Goal: Task Accomplishment & Management: Complete application form

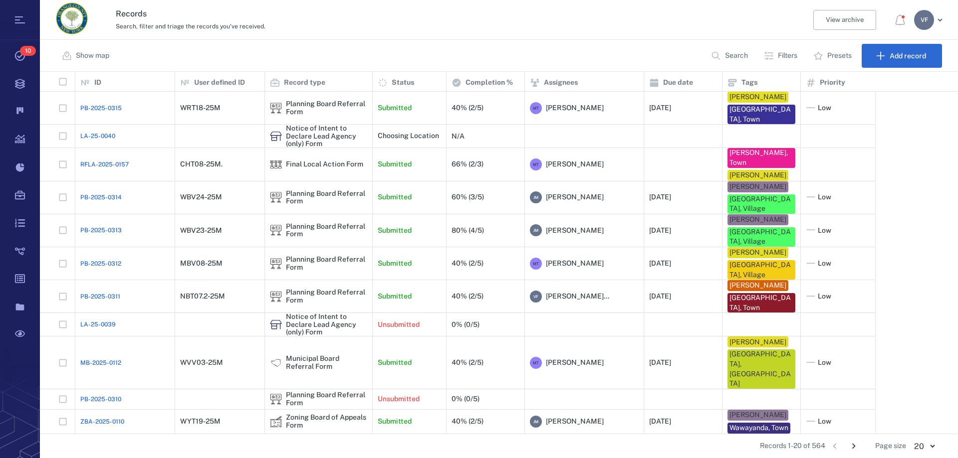
scroll to position [355, 910]
click at [687, 56] on p "Filters" at bounding box center [787, 56] width 19 height 10
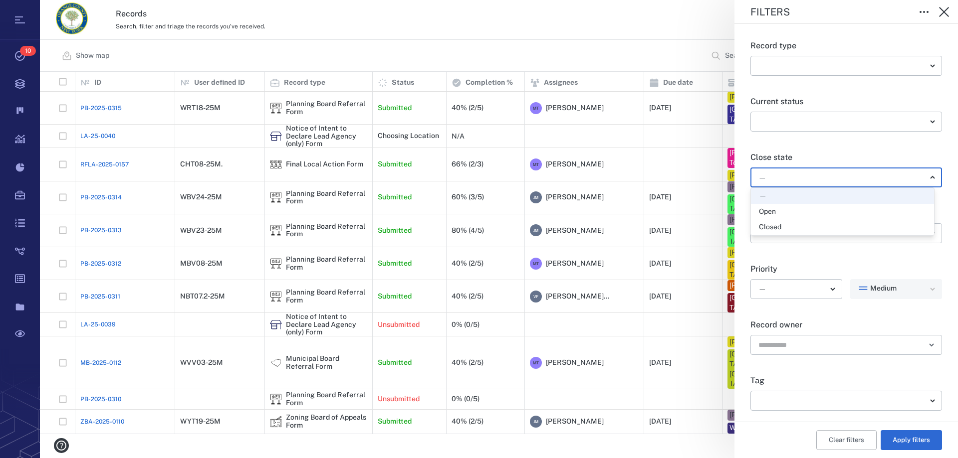
click at [687, 175] on body "Tasks 10 Records Boards Dashboard Reports Record types Guide steps Rules Form b…" at bounding box center [479, 229] width 958 height 458
click at [687, 212] on div "Open" at bounding box center [767, 212] width 17 height 10
type input "*****"
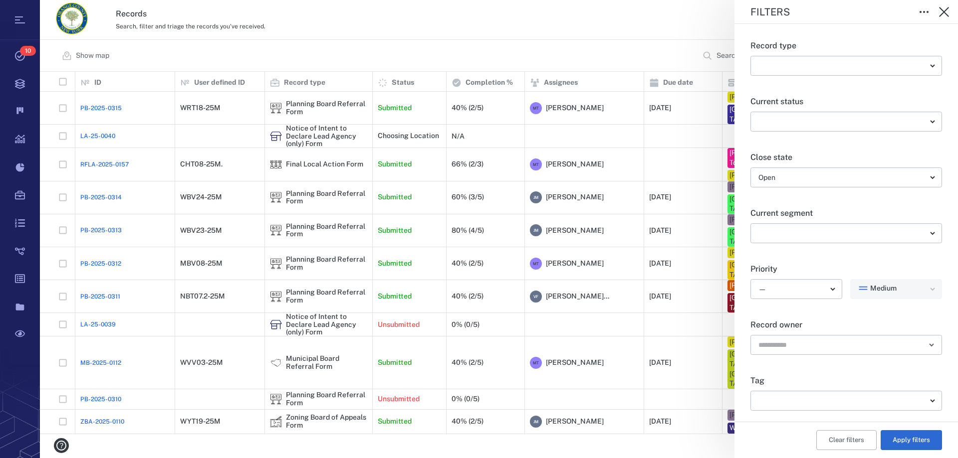
drag, startPoint x: 906, startPoint y: 441, endPoint x: 841, endPoint y: 452, distance: 65.8
click at [687, 442] on button "Apply filters" at bounding box center [910, 440] width 61 height 20
click at [687, 450] on div "Filters Record type ​ ​ Current status ​ ​ Close state Open ***** ​ Current seg…" at bounding box center [499, 229] width 918 height 458
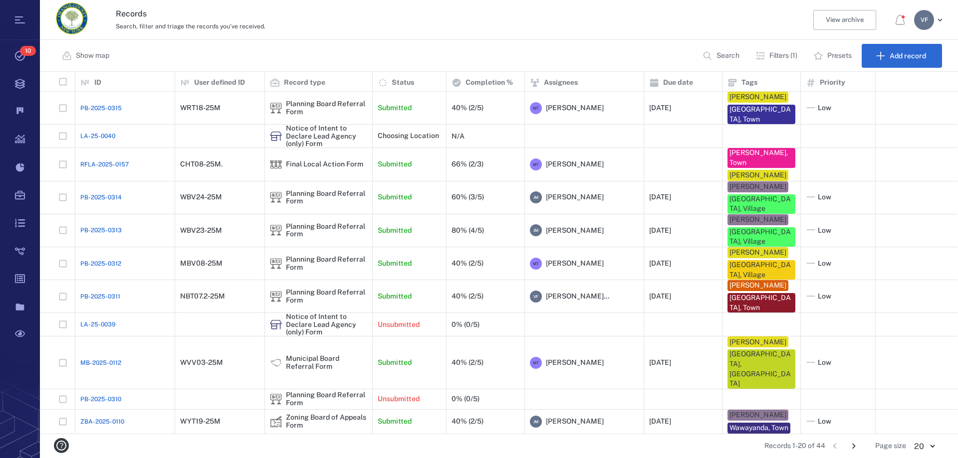
click at [687, 55] on p "Filters (1)" at bounding box center [783, 56] width 28 height 10
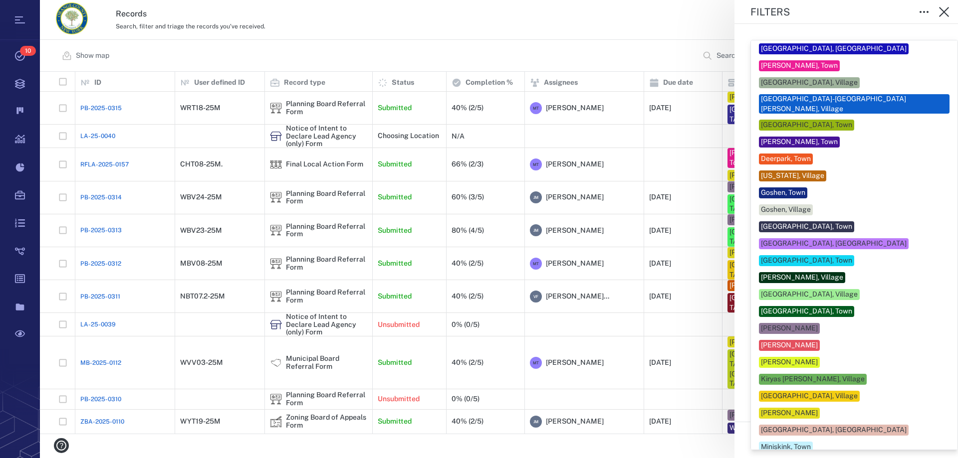
click at [687, 402] on body "Tasks 10 Records Boards Dashboard Reports Record types Guide steps Rules Form b…" at bounding box center [479, 229] width 958 height 458
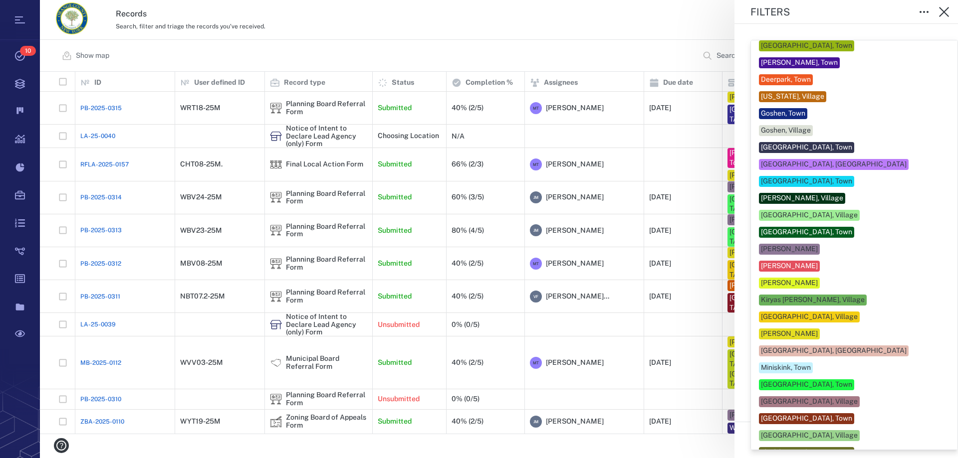
scroll to position [349, 0]
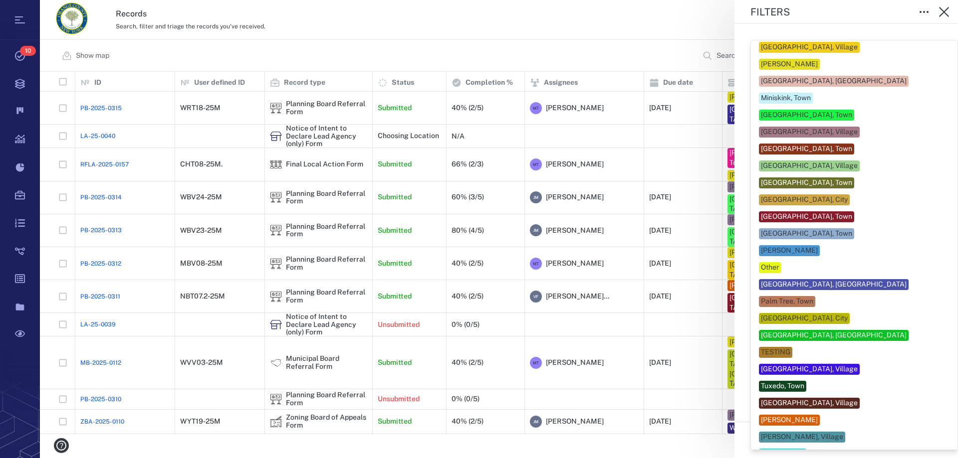
click at [687, 415] on div "[PERSON_NAME]" at bounding box center [789, 420] width 57 height 10
type input "***"
click at [687, 445] on div at bounding box center [479, 229] width 958 height 458
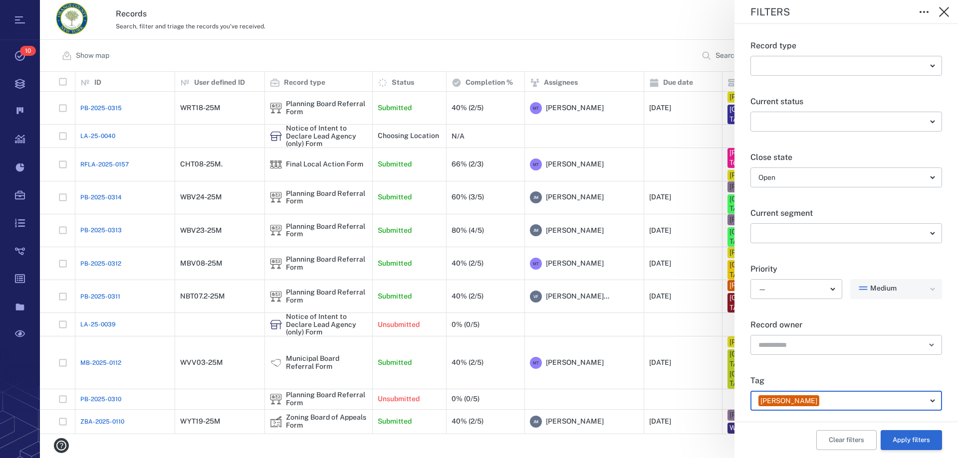
drag, startPoint x: 905, startPoint y: 434, endPoint x: 899, endPoint y: 438, distance: 7.2
click at [687, 437] on button "Apply filters" at bounding box center [910, 440] width 61 height 20
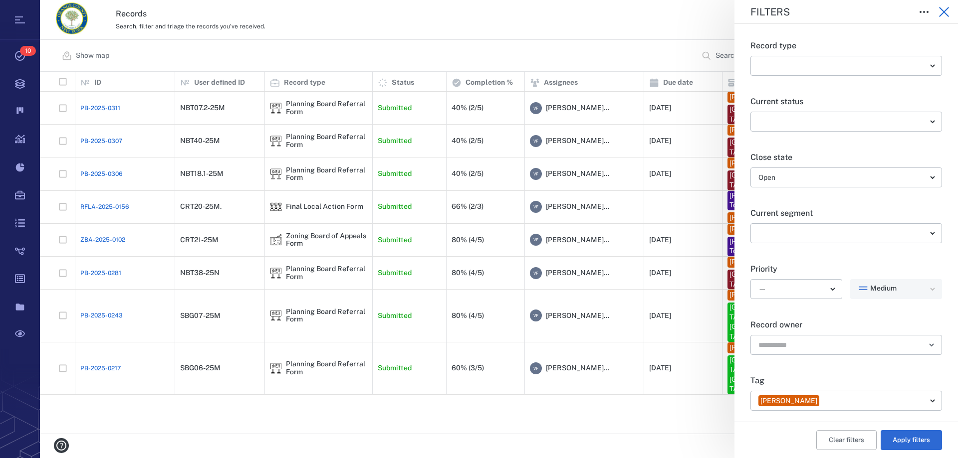
click at [687, 11] on icon "button" at bounding box center [944, 12] width 12 height 12
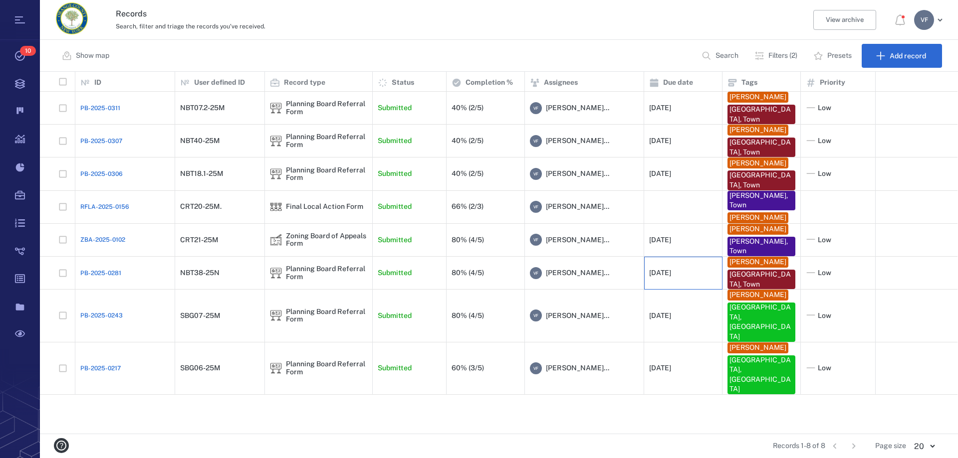
click at [671, 273] on div "[DATE]" at bounding box center [660, 272] width 22 height 7
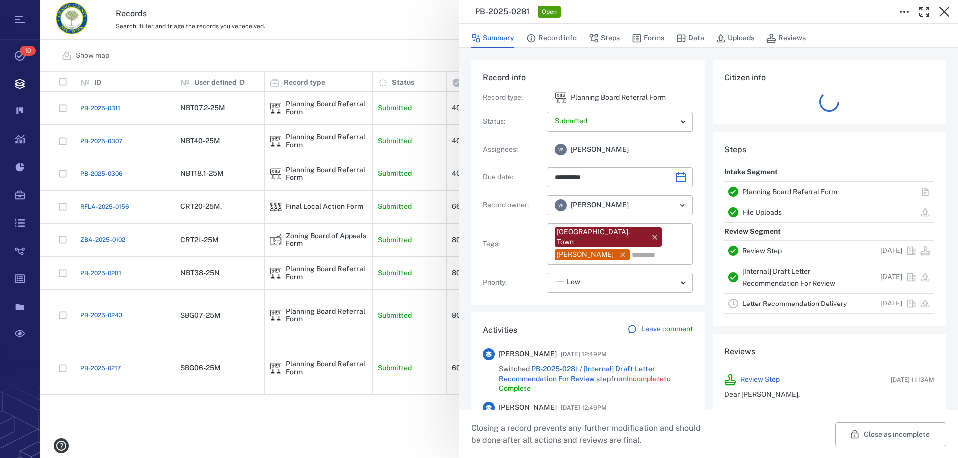
click at [687, 277] on div "[Internal] Draft Letter Recommendation For Review" at bounding box center [803, 277] width 123 height 24
click at [687, 273] on link "[Internal] Draft Letter Recommendation For Review" at bounding box center [788, 277] width 93 height 20
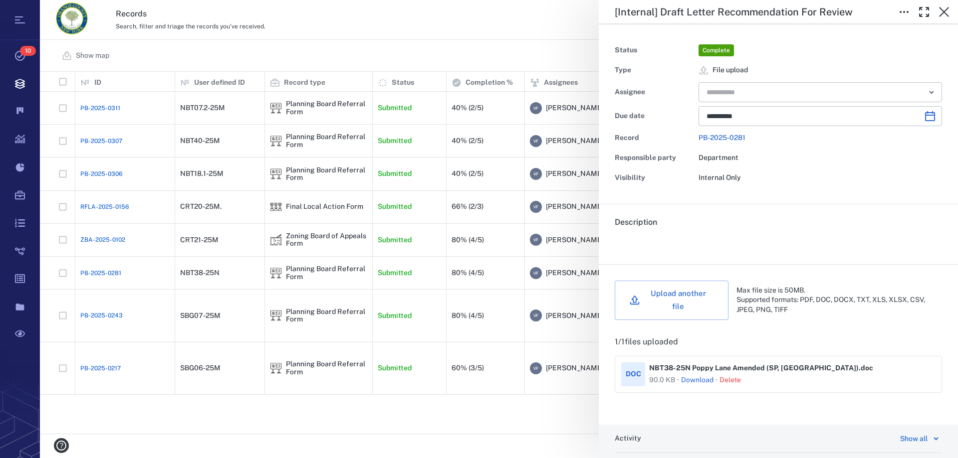
click at [687, 376] on button "Delete" at bounding box center [729, 381] width 21 height 10
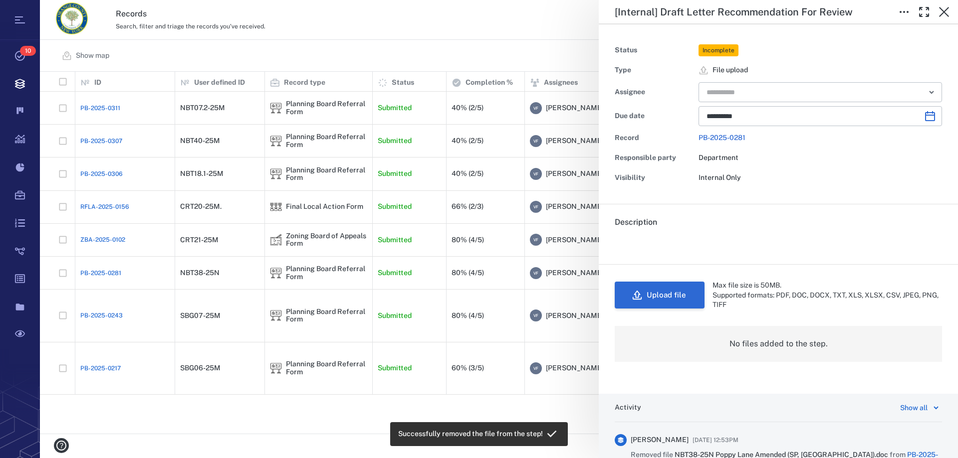
click at [660, 297] on button "Upload file" at bounding box center [660, 295] width 90 height 27
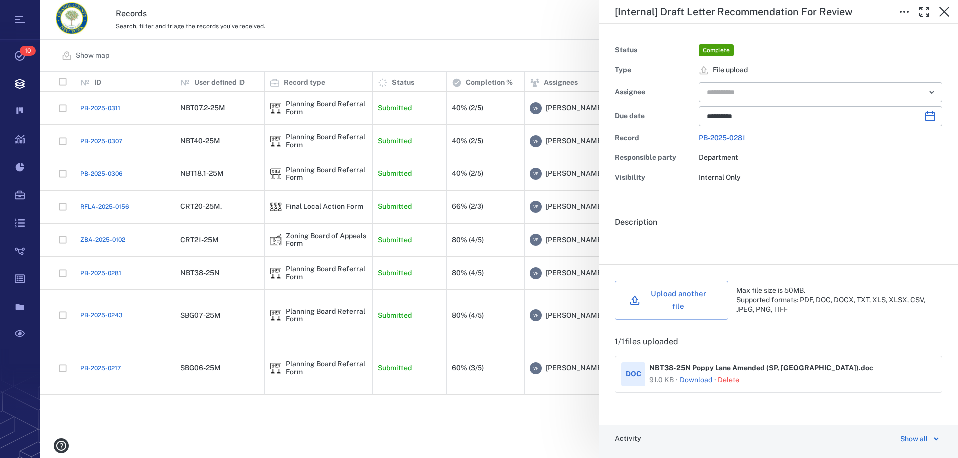
click at [401, 408] on div "**********" at bounding box center [499, 229] width 918 height 458
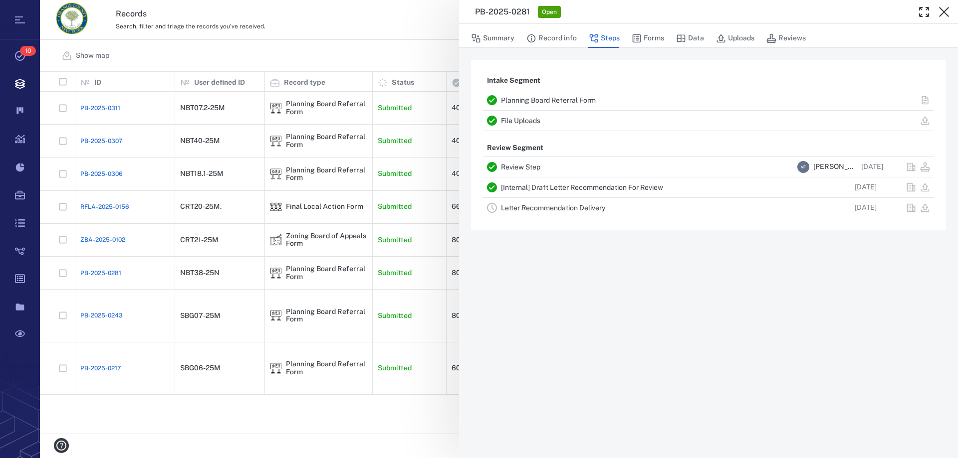
click at [216, 238] on div "PB-2025-0281 Open Summary Record info Steps Forms Data Uploads Reviews Intake S…" at bounding box center [499, 229] width 918 height 458
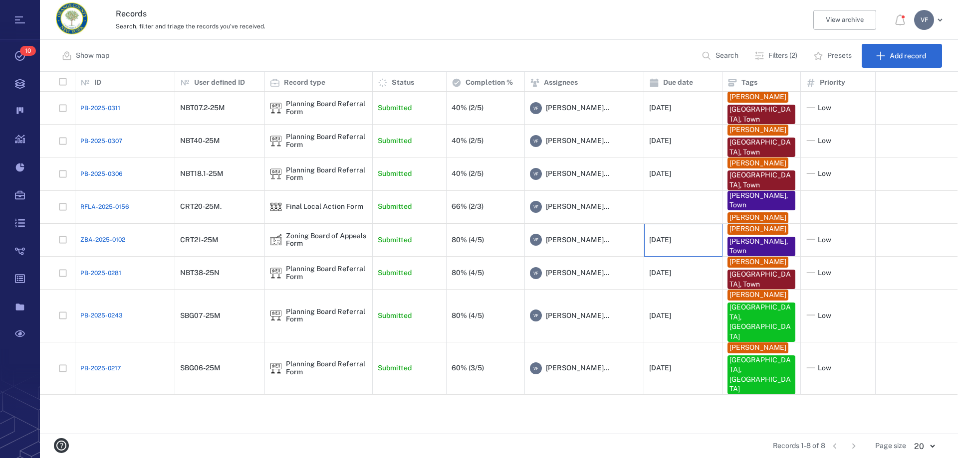
click at [671, 236] on div "[DATE]" at bounding box center [660, 239] width 22 height 7
click at [575, 238] on span "[PERSON_NAME]..." at bounding box center [577, 240] width 63 height 10
click at [671, 240] on div "[DATE]" at bounding box center [660, 239] width 22 height 7
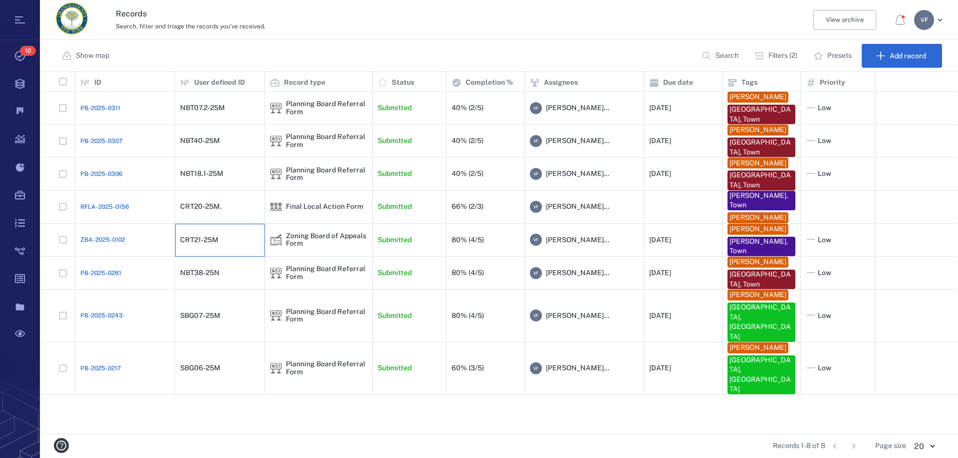
click at [214, 239] on div "CRT21-25M" at bounding box center [199, 239] width 38 height 7
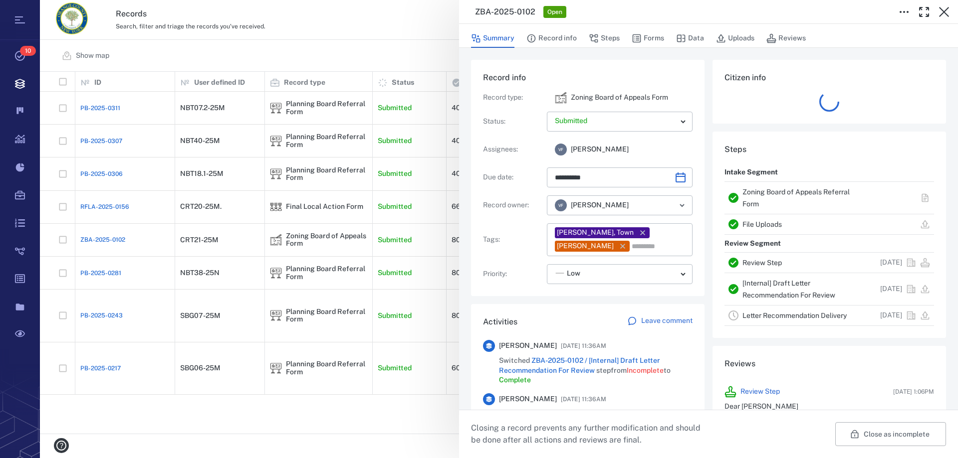
click at [212, 207] on div "**********" at bounding box center [499, 229] width 918 height 458
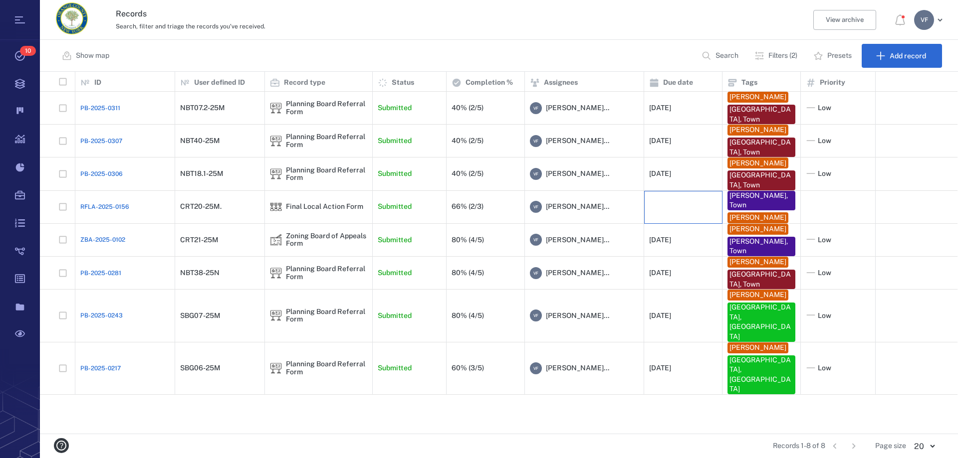
click at [668, 205] on div at bounding box center [683, 207] width 68 height 20
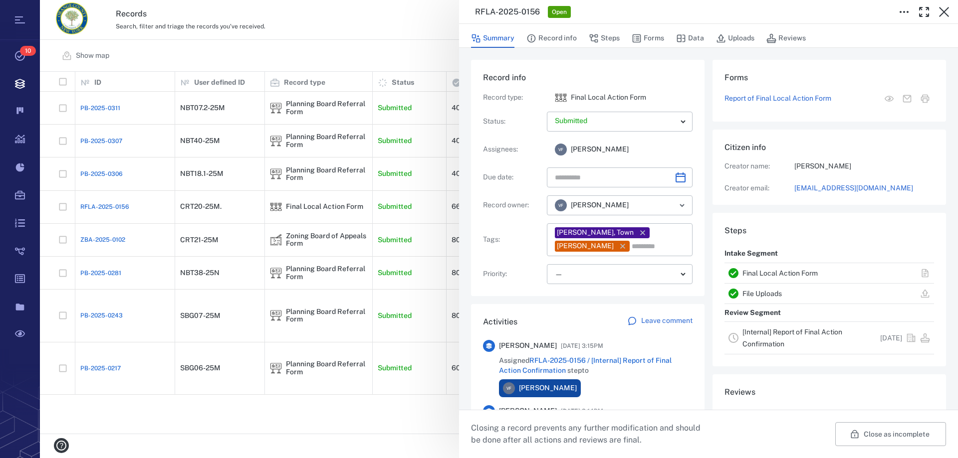
click at [687, 341] on link "[Internal] Report of Final Action Confirmation" at bounding box center [792, 338] width 100 height 20
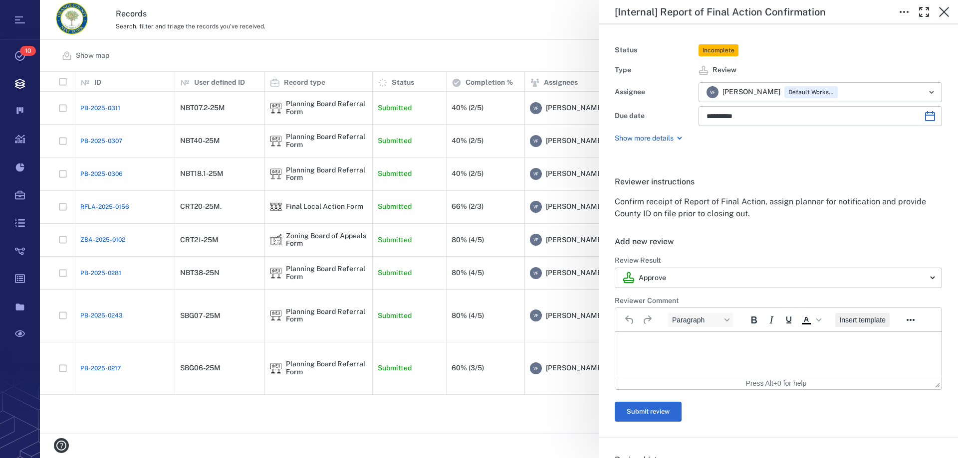
click at [687, 321] on span "Insert template" at bounding box center [862, 320] width 46 height 8
click at [687, 251] on div "Add new review ******** Review Result Approve ******** ​ Reviewer Comment Parag…" at bounding box center [778, 337] width 327 height 202
click at [687, 317] on span "Insert template" at bounding box center [862, 320] width 46 height 8
click at [687, 292] on div "Templates Manage Report of Final Action Dear {{ citizen.firstname }} {{ citizen…" at bounding box center [859, 307] width 162 height 155
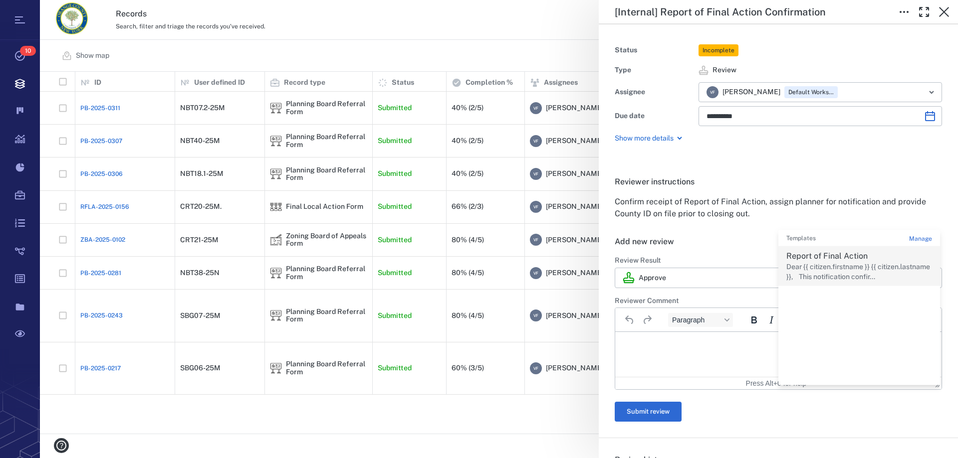
click at [687, 268] on p "Dear {{ citizen.firstname }} {{ citizen.lastname }}, This notification confir..." at bounding box center [859, 271] width 146 height 19
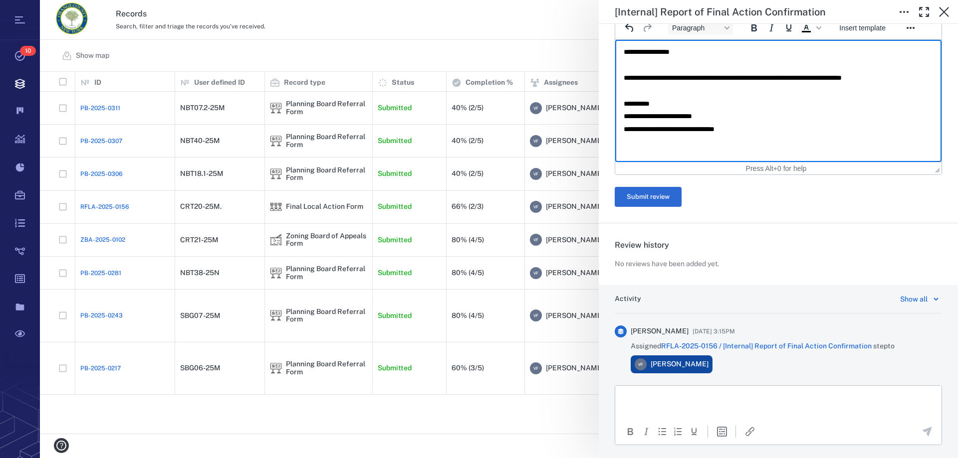
scroll to position [299, 0]
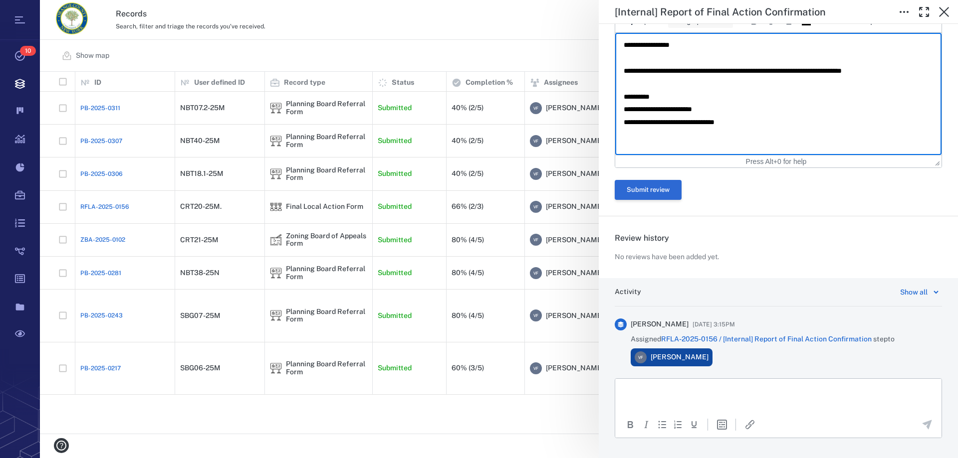
click at [644, 187] on button "Submit review" at bounding box center [648, 190] width 67 height 20
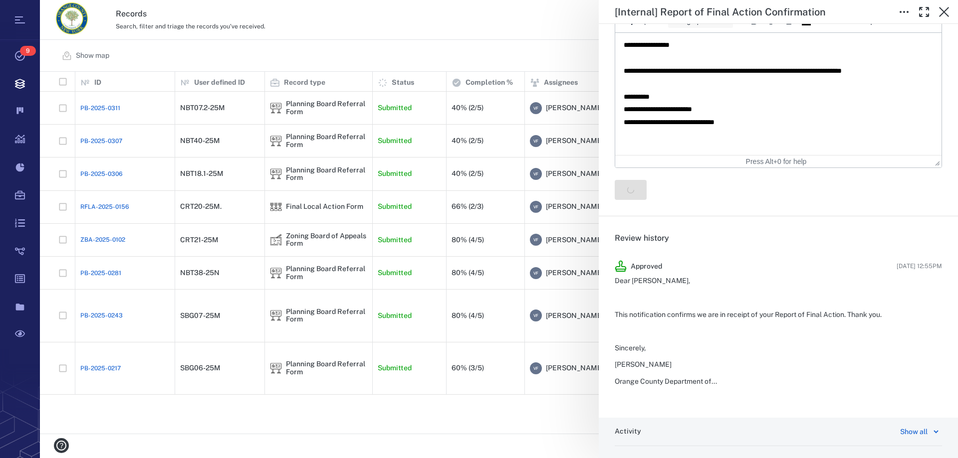
scroll to position [20, 0]
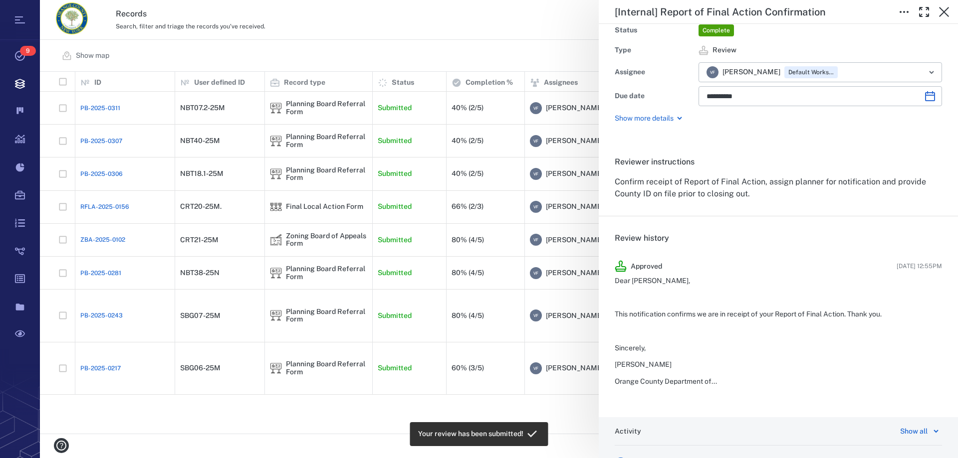
click at [218, 172] on div "**********" at bounding box center [499, 229] width 918 height 458
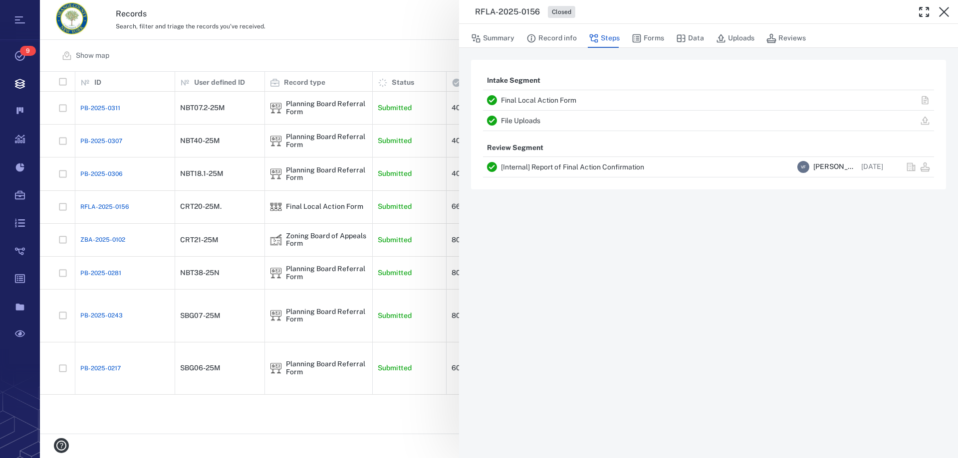
click at [306, 174] on div "RFLA-2025-0156 Closed Summary Record info Steps Forms Data Uploads Reviews Inta…" at bounding box center [499, 229] width 918 height 458
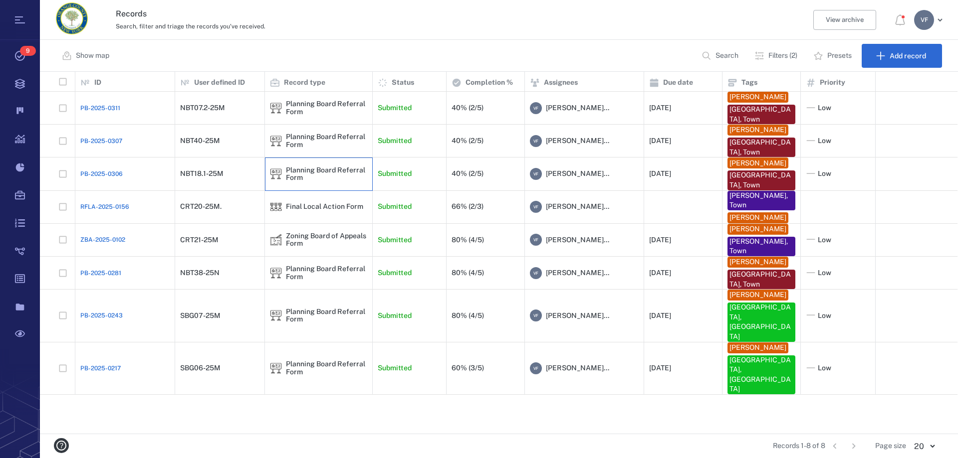
click at [306, 174] on div "Planning Board Referral Form" at bounding box center [326, 174] width 81 height 15
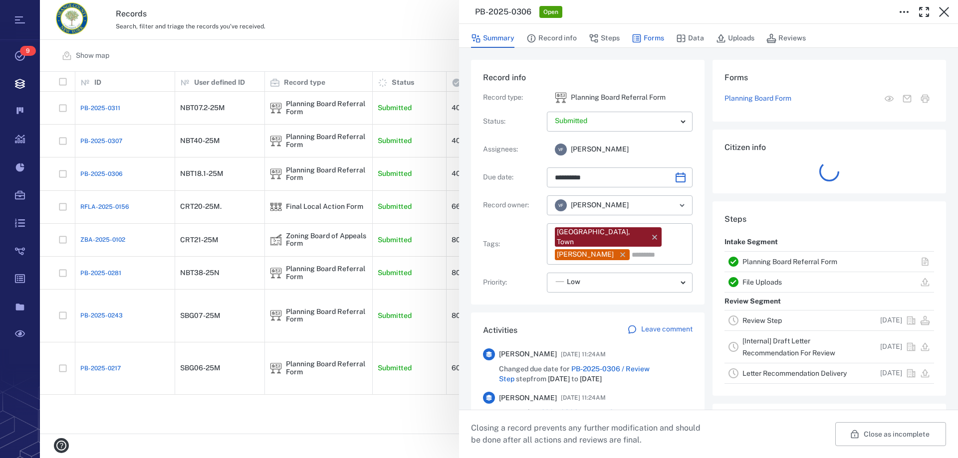
click at [654, 36] on button "Forms" at bounding box center [647, 38] width 32 height 19
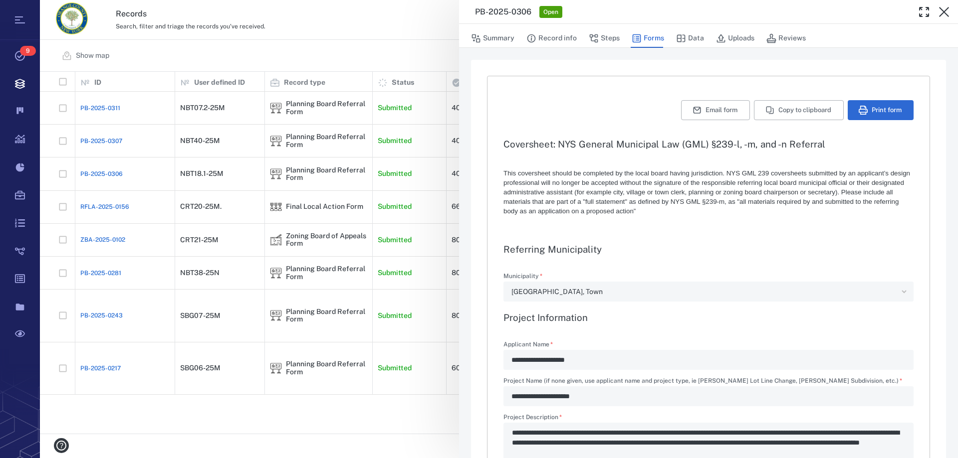
type textarea "*"
type input "**********"
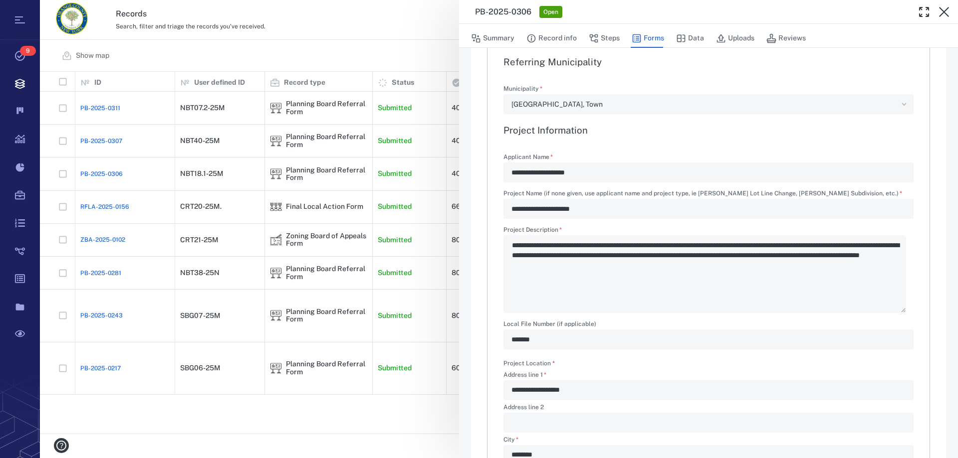
scroll to position [200, 0]
